Goal: Transaction & Acquisition: Purchase product/service

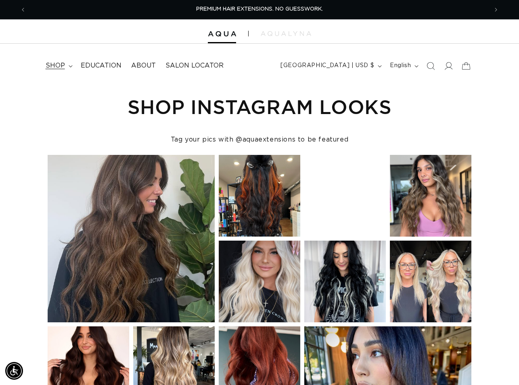
click at [68, 65] on summary "shop" at bounding box center [58, 66] width 35 height 18
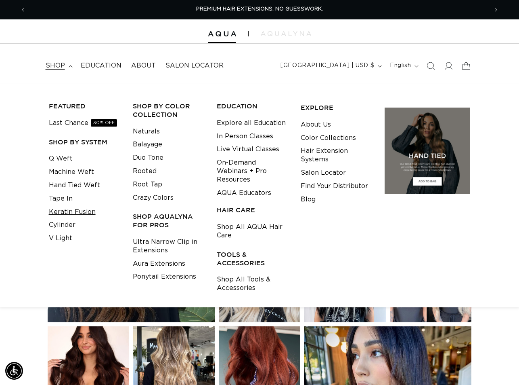
click at [71, 212] on link "Keratin Fusion" at bounding box center [72, 211] width 47 height 13
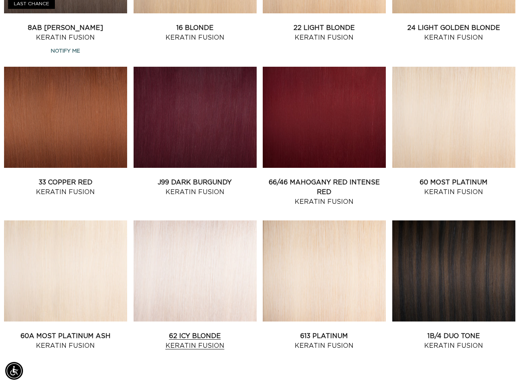
scroll to position [768, 0]
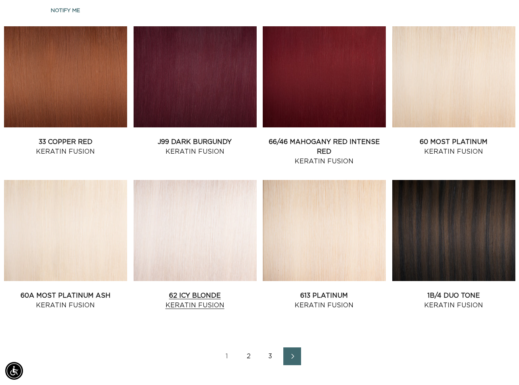
click at [186, 290] on link "62 Icy Blonde Keratin Fusion" at bounding box center [195, 299] width 123 height 19
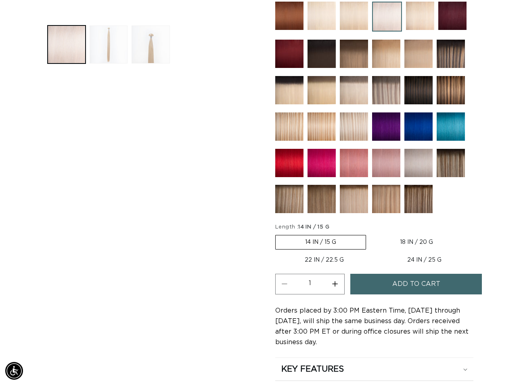
click at [335, 284] on button "Increase quantity for 62 Icy Blonde - Keratin Fusion" at bounding box center [335, 283] width 18 height 21
type input "4"
click at [400, 287] on span "Add to cart" at bounding box center [417, 283] width 48 height 21
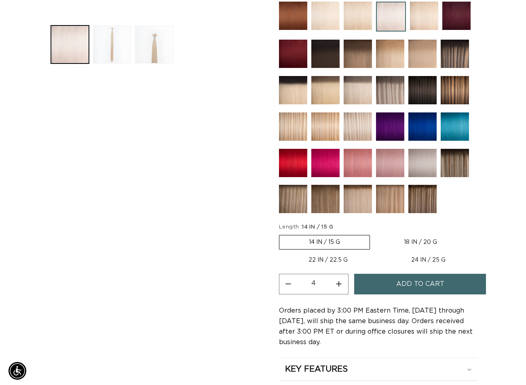
scroll to position [326, 0]
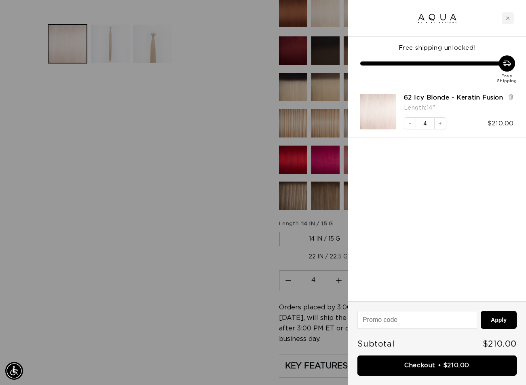
click at [238, 290] on div at bounding box center [263, 192] width 526 height 385
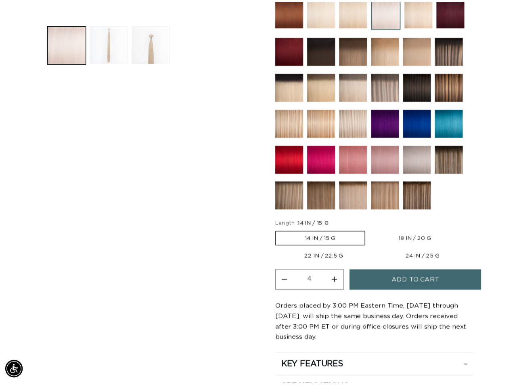
scroll to position [323, 0]
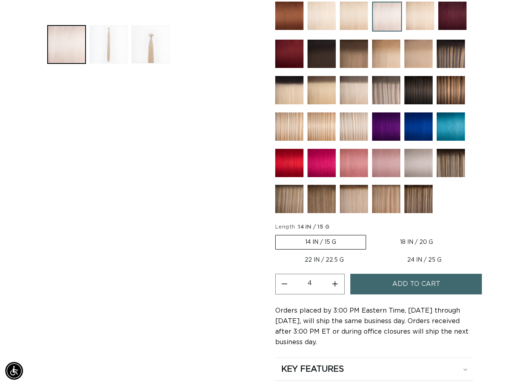
click at [402, 239] on label "18 IN / 20 G Variant sold out or unavailable" at bounding box center [417, 242] width 92 height 14
click at [371, 233] on input "18 IN / 20 G Variant sold out or unavailable" at bounding box center [370, 233] width 0 height 0
radio input "true"
click at [334, 280] on button "Increase quantity for 62 Icy Blonde - Keratin Fusion" at bounding box center [335, 283] width 18 height 21
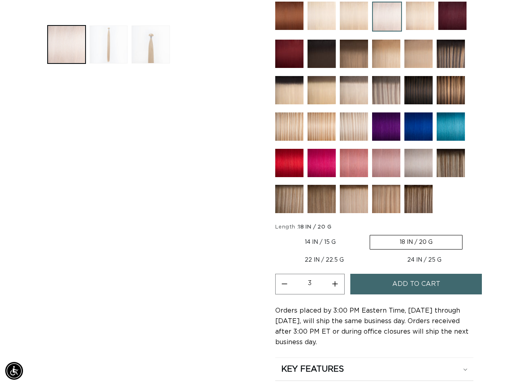
click at [334, 280] on button "Increase quantity for 62 Icy Blonde - Keratin Fusion" at bounding box center [335, 283] width 18 height 21
type input "5"
click at [418, 282] on span "Add to cart" at bounding box center [417, 283] width 48 height 21
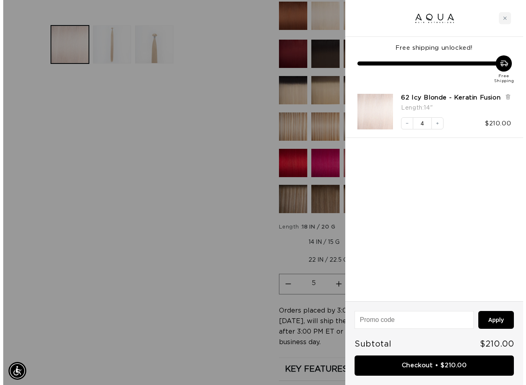
scroll to position [326, 0]
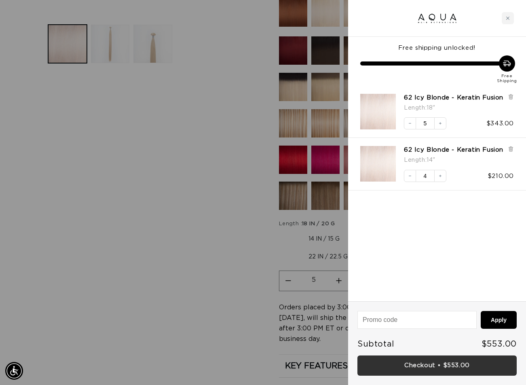
click at [427, 371] on link "Checkout • $553.00" at bounding box center [436, 365] width 159 height 21
